Goal: Task Accomplishment & Management: Use online tool/utility

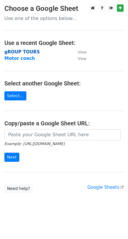
click at [23, 51] on strong "gROUP TOURS" at bounding box center [22, 51] width 36 height 5
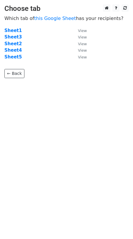
drag, startPoint x: 0, startPoint y: 0, endPoint x: 15, endPoint y: 50, distance: 52.5
click at [15, 50] on strong "Sheet4" at bounding box center [12, 50] width 17 height 5
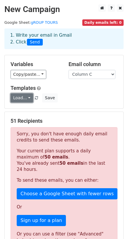
click at [21, 97] on link "Load..." at bounding box center [22, 97] width 23 height 9
click at [22, 110] on link "Tours" at bounding box center [34, 111] width 46 height 9
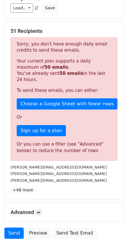
scroll to position [140, 0]
